Goal: Task Accomplishment & Management: Use online tool/utility

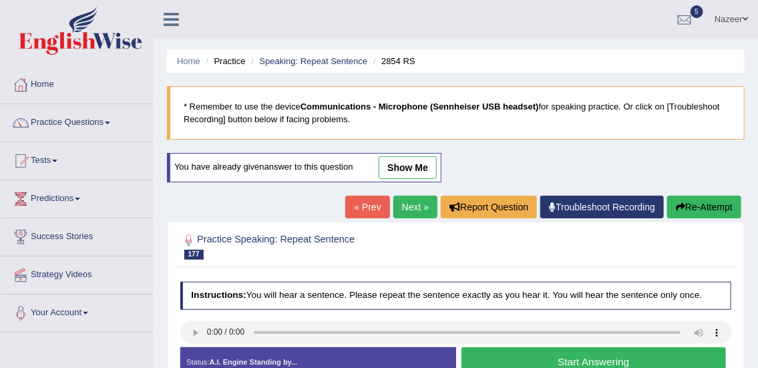
click at [50, 88] on link "Home" at bounding box center [77, 82] width 152 height 33
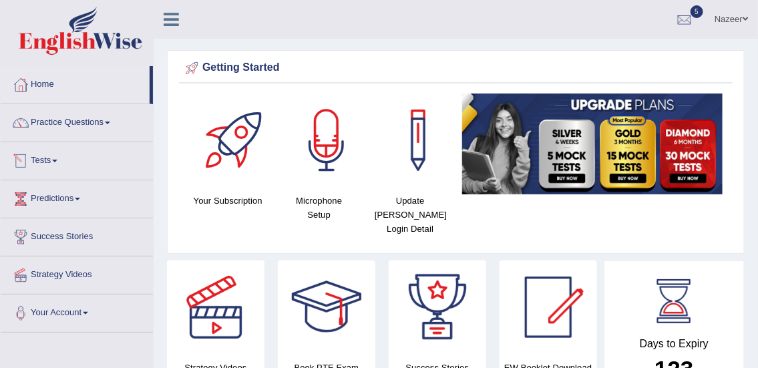
click at [46, 160] on link "Tests" at bounding box center [77, 158] width 152 height 33
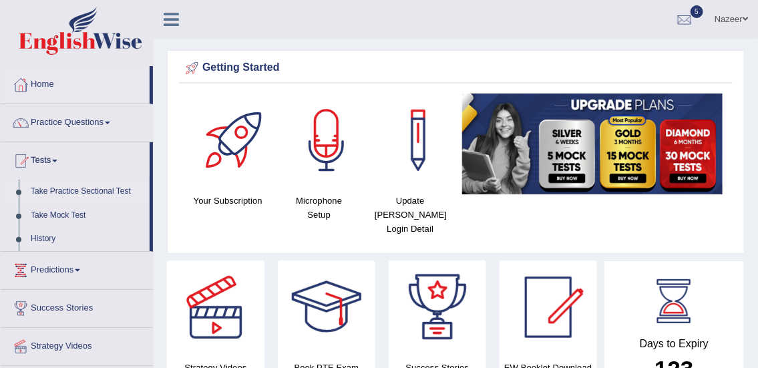
click at [60, 190] on link "Take Practice Sectional Test" at bounding box center [87, 192] width 125 height 24
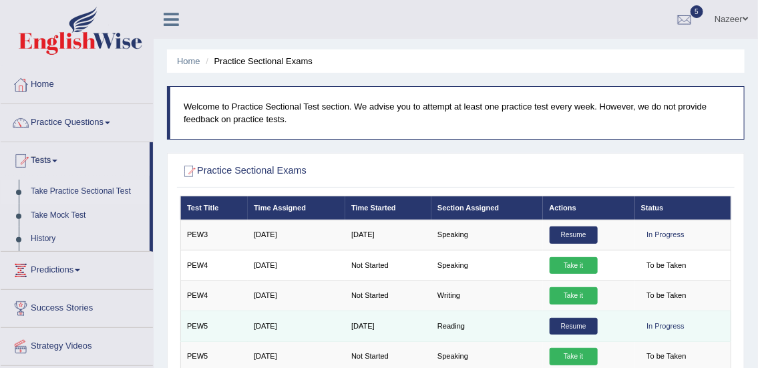
click at [574, 325] on link "Resume" at bounding box center [574, 326] width 48 height 17
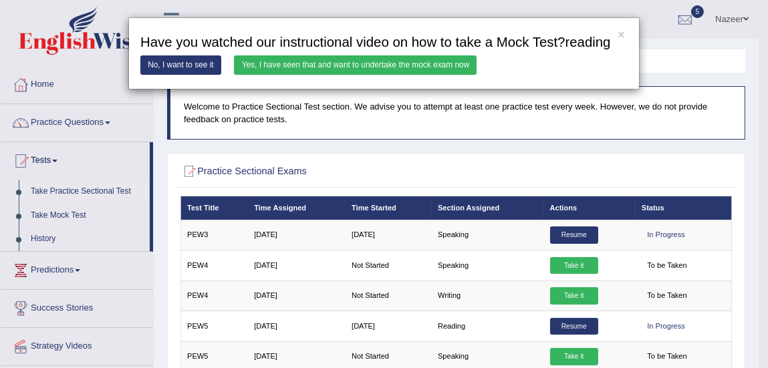
click at [342, 65] on link "Yes, I have seen that and want to undertake the mock exam now" at bounding box center [355, 64] width 243 height 19
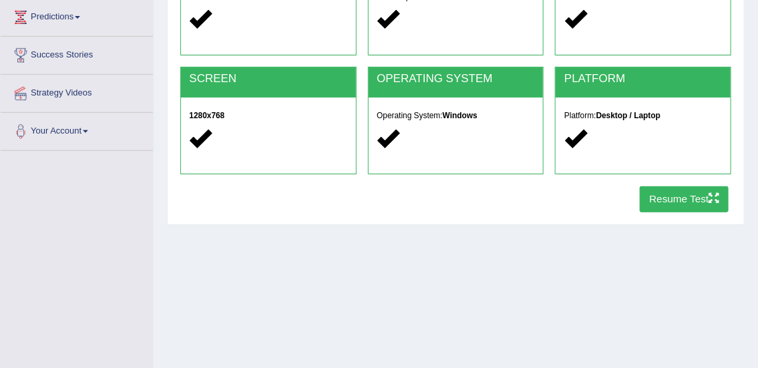
scroll to position [185, 0]
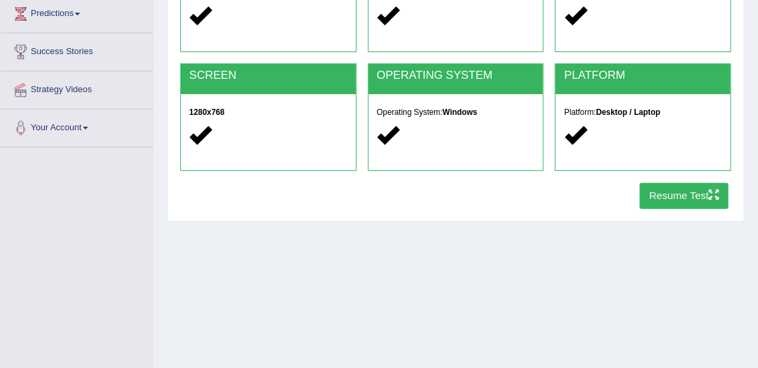
click at [684, 198] on button "Resume Test" at bounding box center [684, 196] width 89 height 26
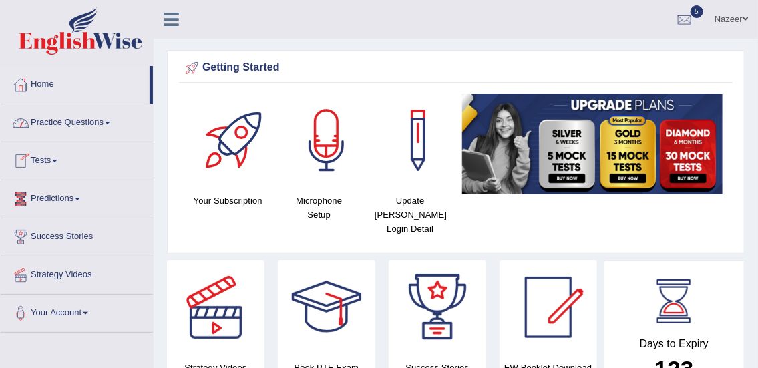
click at [49, 160] on link "Tests" at bounding box center [77, 158] width 152 height 33
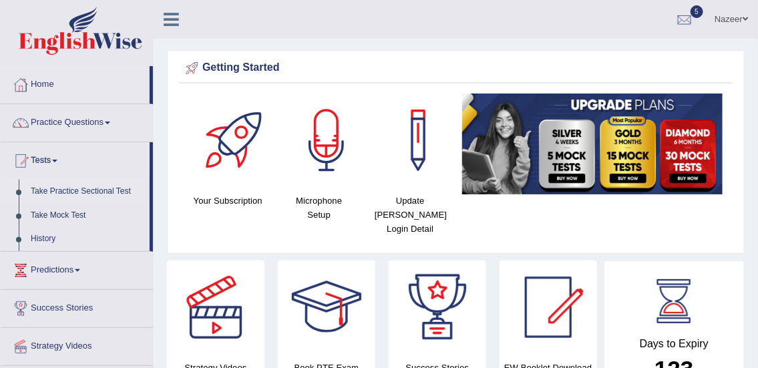
click at [63, 191] on link "Take Practice Sectional Test" at bounding box center [87, 192] width 125 height 24
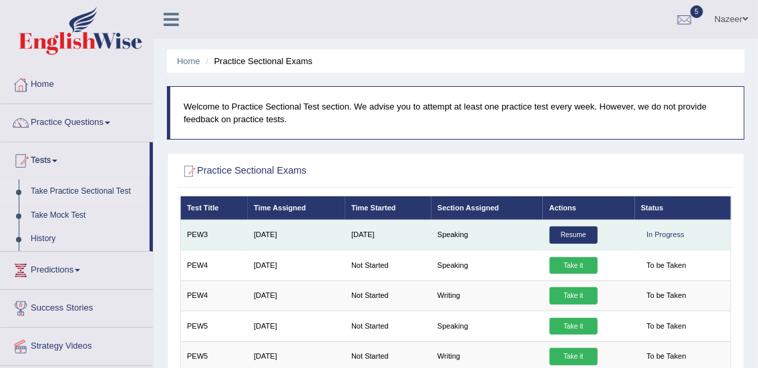
click at [581, 237] on link "Resume" at bounding box center [574, 235] width 48 height 17
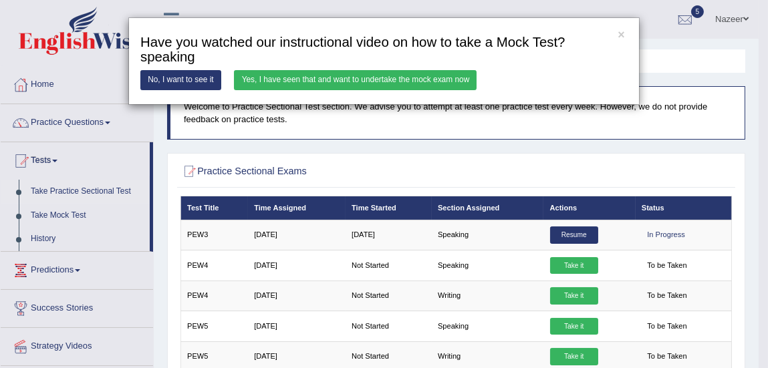
click at [373, 79] on link "Yes, I have seen that and want to undertake the mock exam now" at bounding box center [355, 79] width 243 height 19
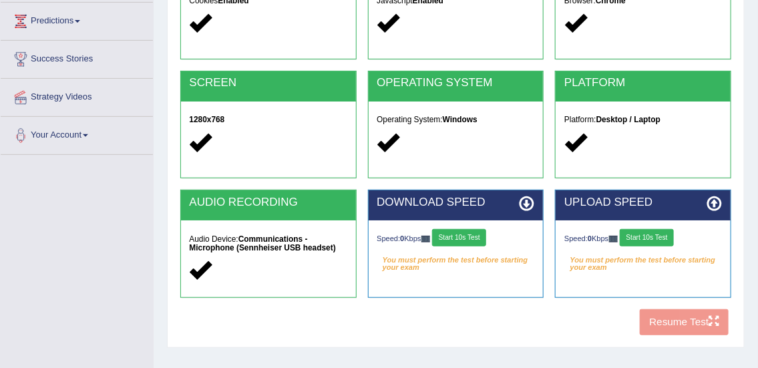
scroll to position [202, 0]
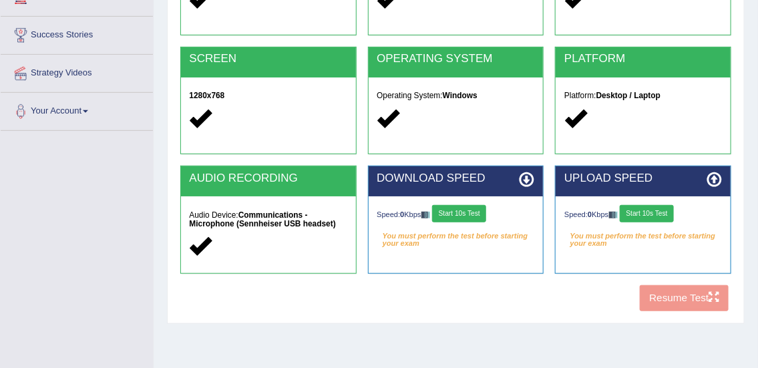
click at [463, 211] on button "Start 10s Test" at bounding box center [459, 213] width 54 height 17
click at [665, 208] on button "Start 10s Test" at bounding box center [647, 213] width 54 height 17
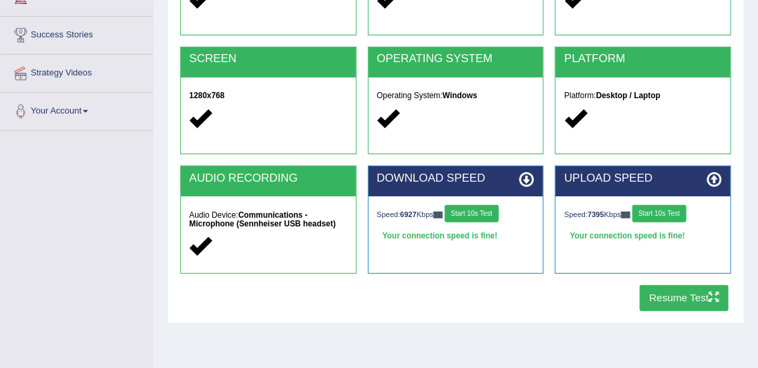
click at [662, 295] on button "Resume Test" at bounding box center [684, 298] width 89 height 26
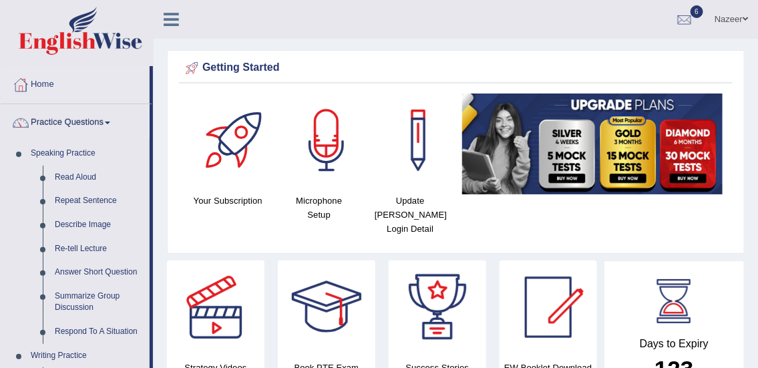
click at [92, 115] on link "Practice Questions" at bounding box center [75, 120] width 149 height 33
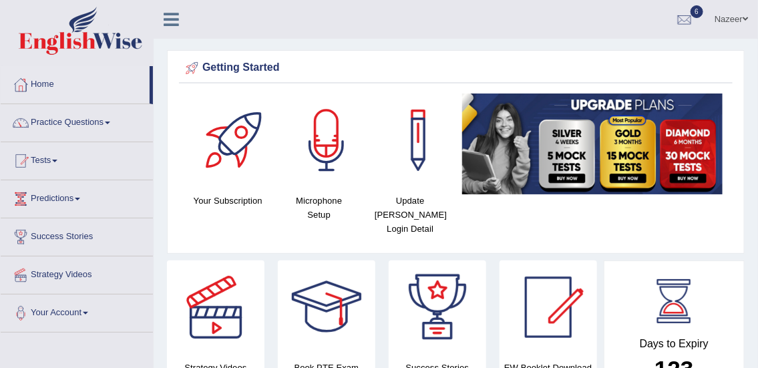
click at [57, 160] on span at bounding box center [54, 161] width 5 height 3
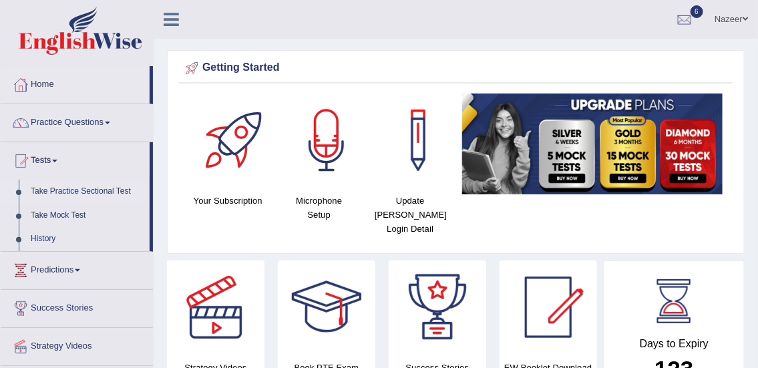
click at [96, 187] on link "Take Practice Sectional Test" at bounding box center [87, 192] width 125 height 24
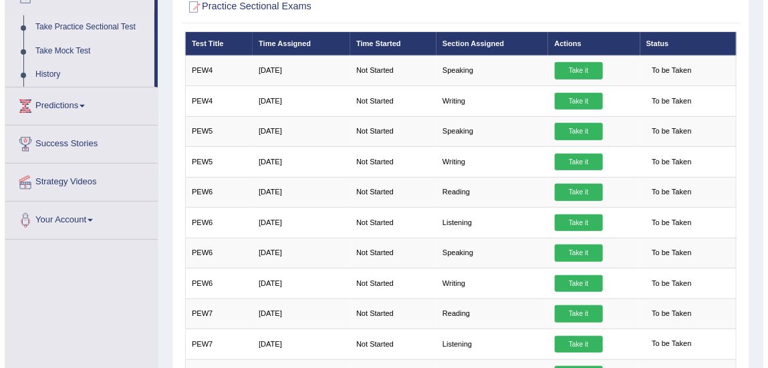
scroll to position [162, 0]
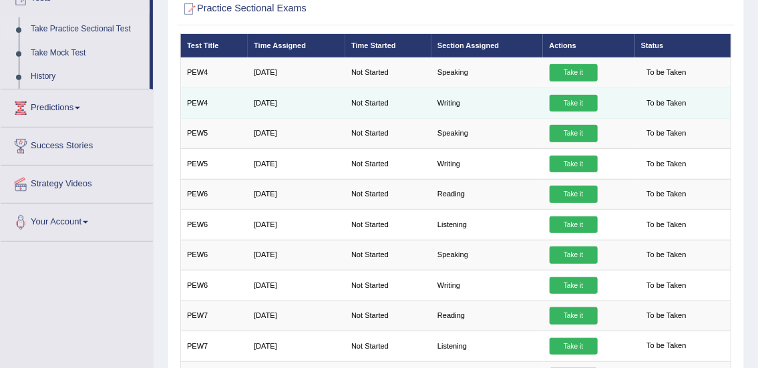
click at [569, 106] on link "Take it" at bounding box center [574, 103] width 48 height 17
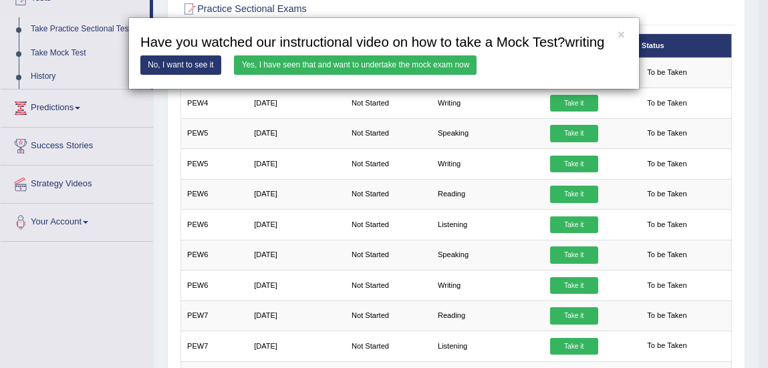
click at [416, 64] on link "Yes, I have seen that and want to undertake the mock exam now" at bounding box center [355, 64] width 243 height 19
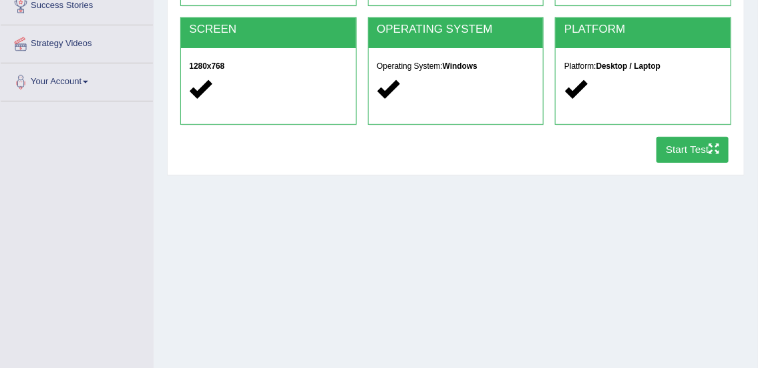
scroll to position [234, 0]
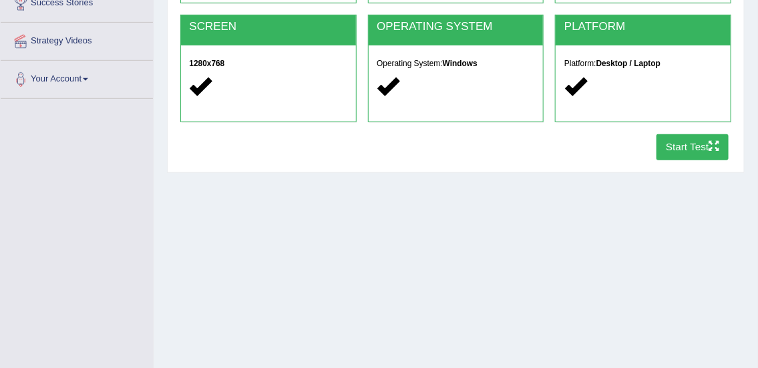
click at [687, 151] on button "Start Test" at bounding box center [693, 147] width 73 height 26
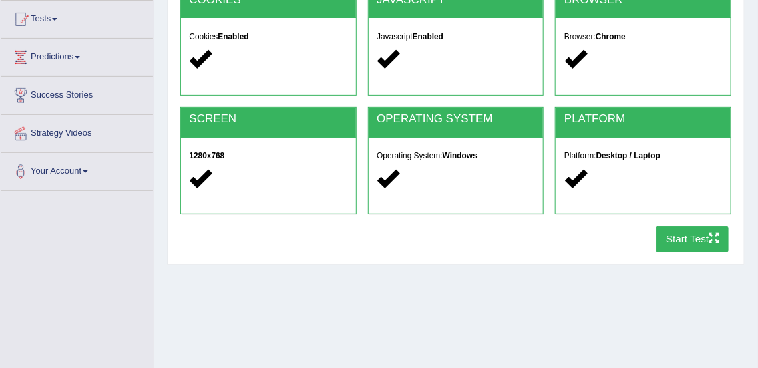
scroll to position [123, 0]
